Goal: Check status: Check status

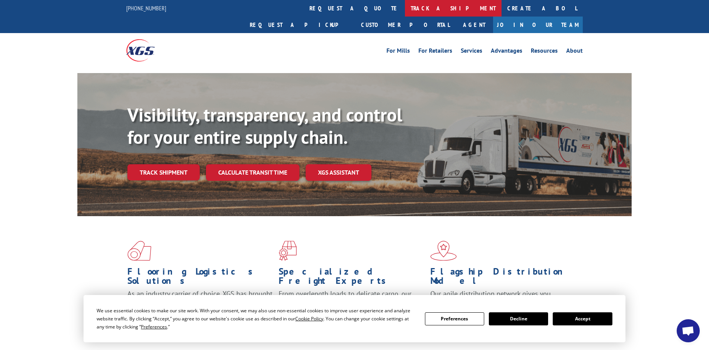
click at [405, 10] on link "track a shipment" at bounding box center [453, 8] width 97 height 17
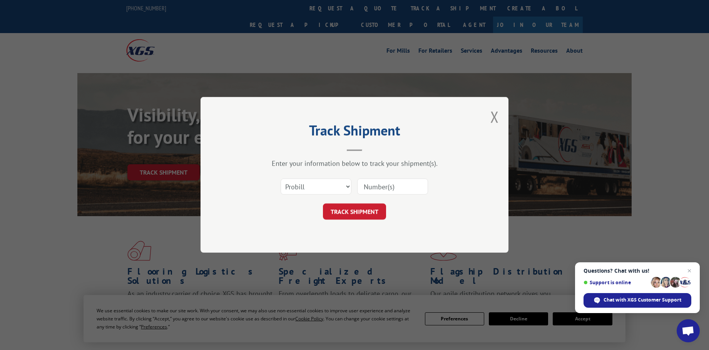
click at [399, 185] on input at bounding box center [392, 187] width 71 height 16
type input "15339841"
click at [354, 216] on button "TRACK SHIPMENT" at bounding box center [354, 212] width 63 height 16
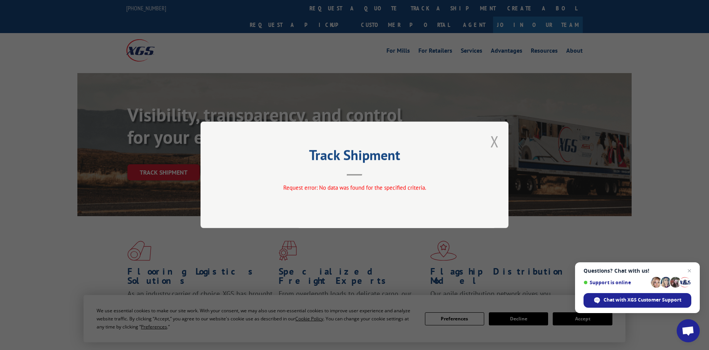
click at [494, 140] on button "Close modal" at bounding box center [494, 141] width 8 height 20
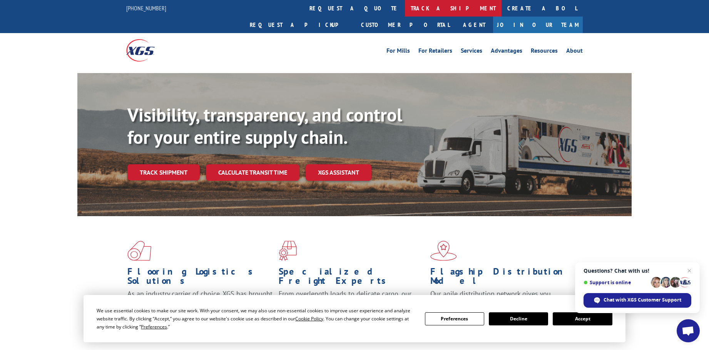
click at [405, 10] on link "track a shipment" at bounding box center [453, 8] width 97 height 17
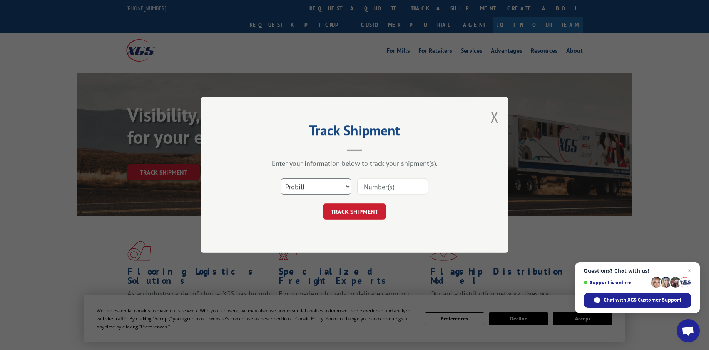
click at [334, 189] on select "Select category... Probill BOL PO" at bounding box center [316, 187] width 71 height 16
click at [493, 117] on button "Close modal" at bounding box center [494, 117] width 8 height 20
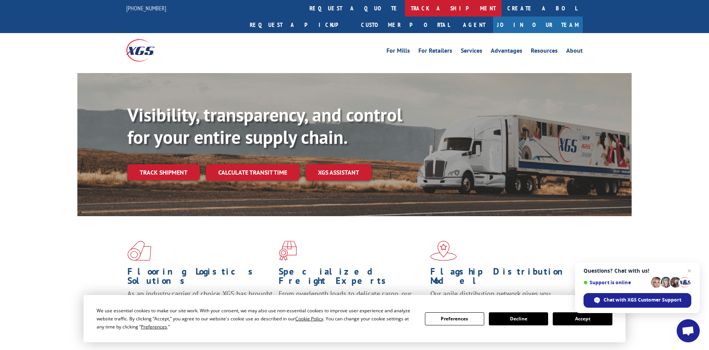
click at [405, 7] on link "track a shipment" at bounding box center [453, 8] width 97 height 17
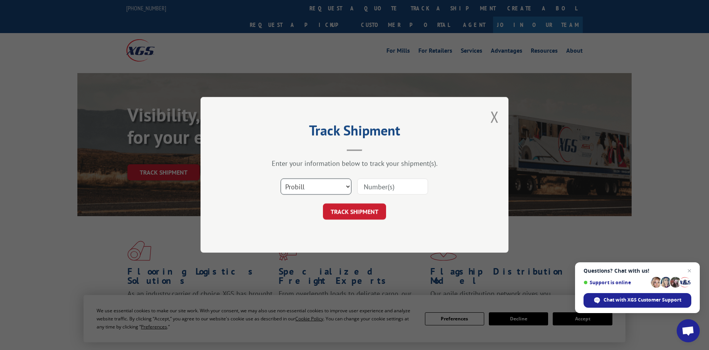
click at [329, 185] on select "Select category... Probill BOL PO" at bounding box center [316, 187] width 71 height 16
select select "po"
click at [281, 179] on select "Select category... Probill BOL PO" at bounding box center [316, 187] width 71 height 16
click at [389, 188] on input at bounding box center [392, 187] width 71 height 16
paste input "38500288"
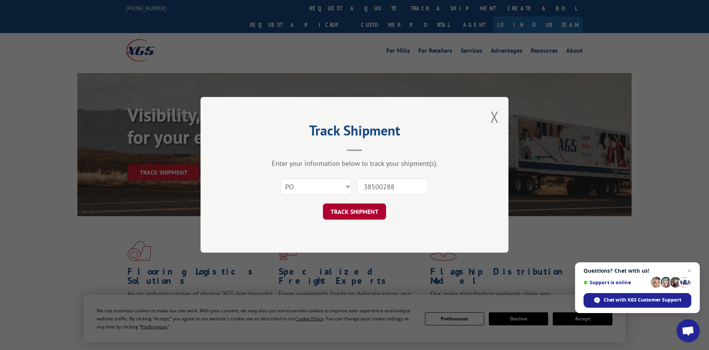
type input "38500288"
click at [358, 212] on button "TRACK SHIPMENT" at bounding box center [354, 212] width 63 height 16
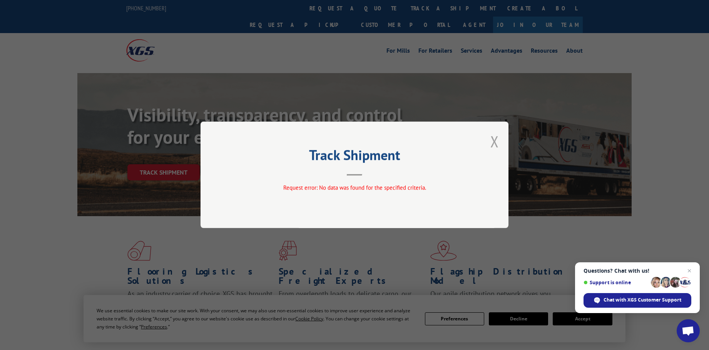
click at [495, 143] on button "Close modal" at bounding box center [494, 141] width 8 height 20
